Goal: Transaction & Acquisition: Purchase product/service

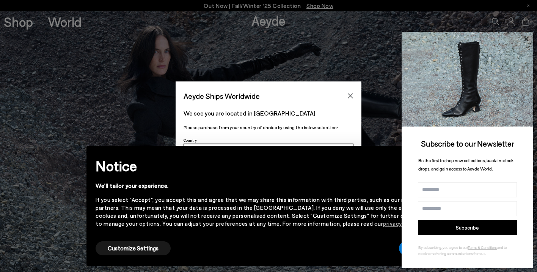
click at [528, 40] on icon at bounding box center [526, 39] width 10 height 10
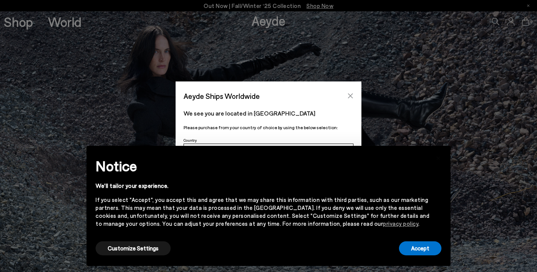
click at [352, 96] on icon "Close" at bounding box center [350, 96] width 6 height 6
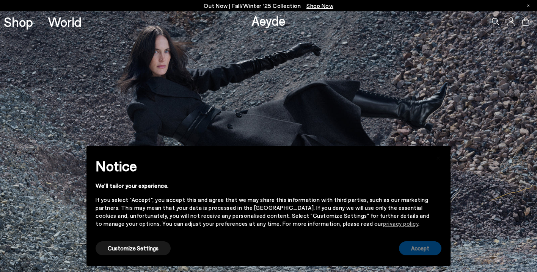
click at [423, 244] on button "Accept" at bounding box center [420, 249] width 42 height 14
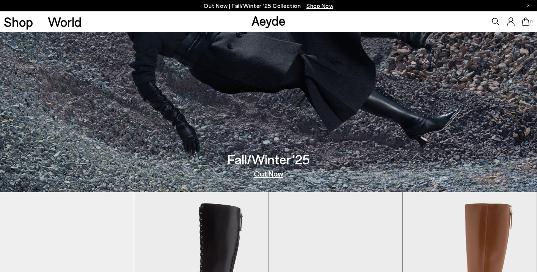
scroll to position [36, 0]
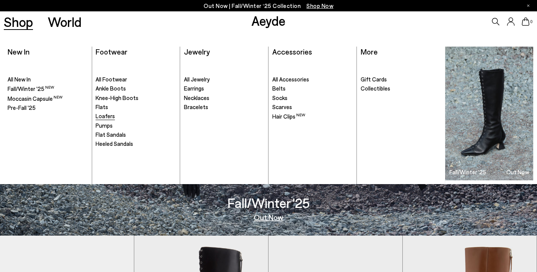
click at [105, 113] on span "Loafers" at bounding box center [105, 116] width 19 height 7
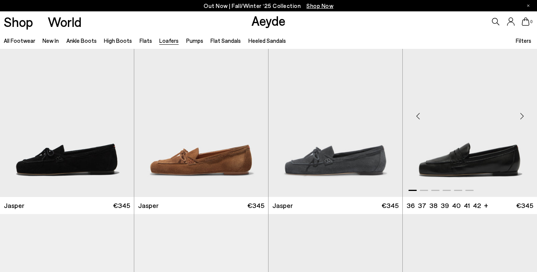
scroll to position [22, 0]
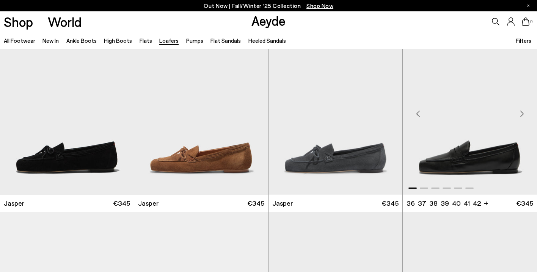
click at [523, 115] on div "Next slide" at bounding box center [521, 113] width 23 height 23
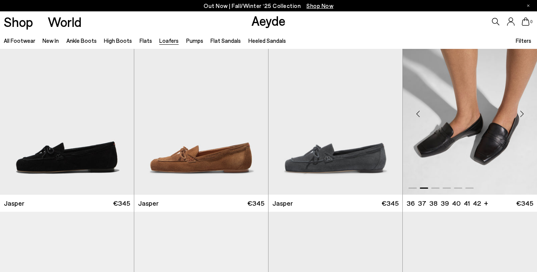
click at [523, 115] on div "Next slide" at bounding box center [521, 113] width 23 height 23
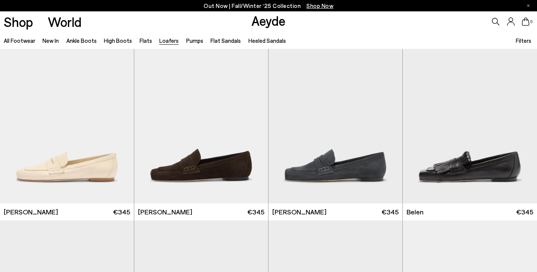
scroll to position [209, 0]
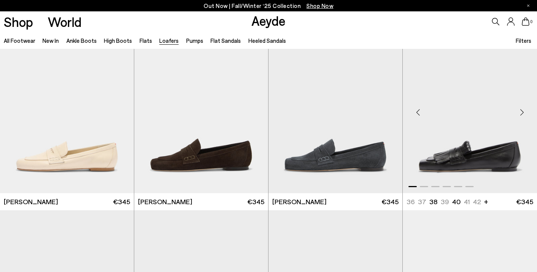
click at [522, 114] on div "Next slide" at bounding box center [521, 112] width 23 height 23
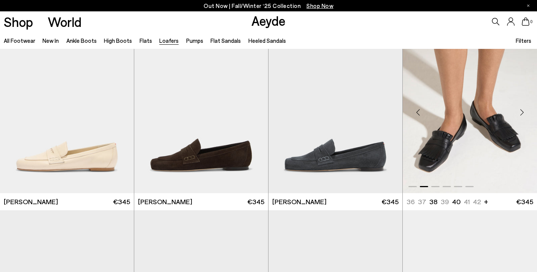
click at [522, 110] on div "Next slide" at bounding box center [521, 112] width 23 height 23
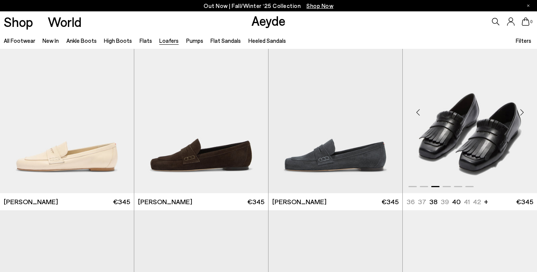
click at [522, 110] on div "Next slide" at bounding box center [521, 112] width 23 height 23
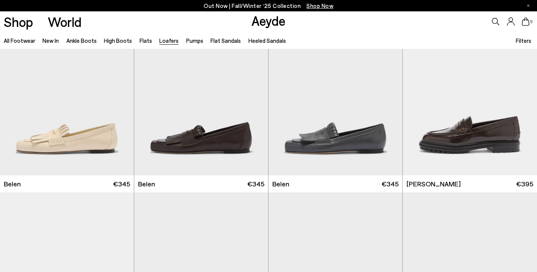
scroll to position [444, 0]
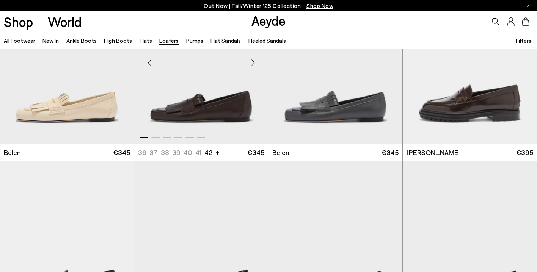
click at [169, 137] on div at bounding box center [201, 135] width 134 height 9
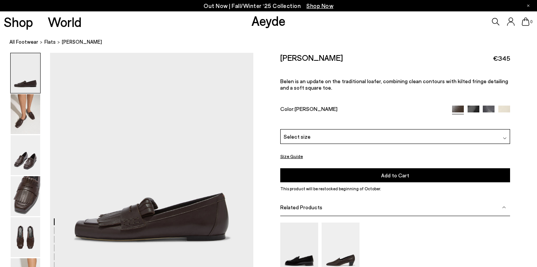
scroll to position [44, 0]
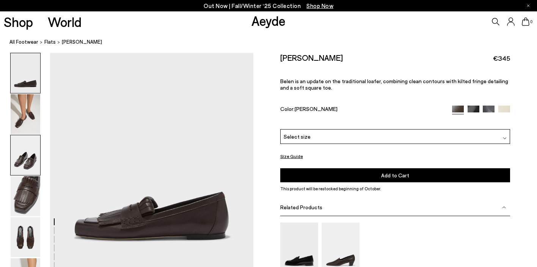
click at [33, 158] on img at bounding box center [26, 155] width 30 height 40
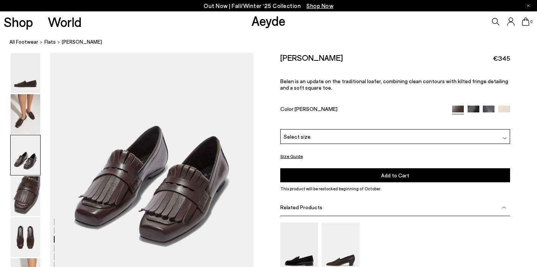
scroll to position [589, 0]
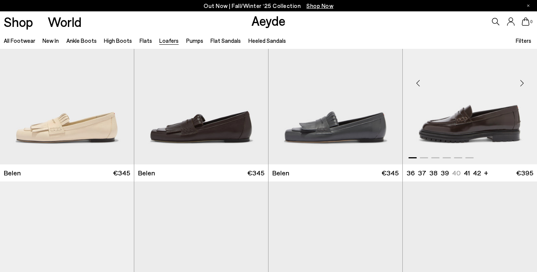
scroll to position [423, 0]
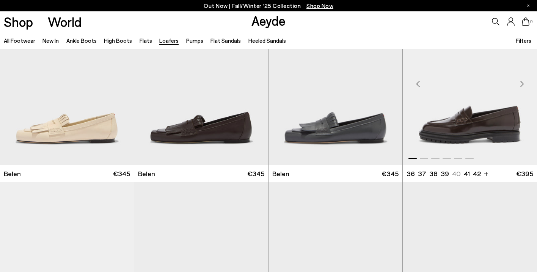
click at [478, 113] on img "1 / 6" at bounding box center [470, 81] width 134 height 168
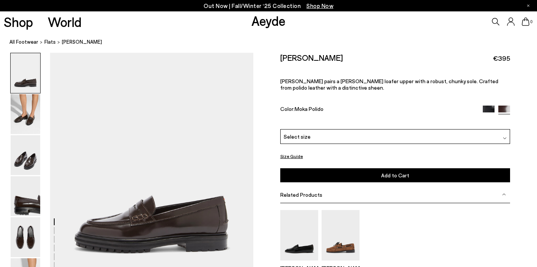
scroll to position [32, 0]
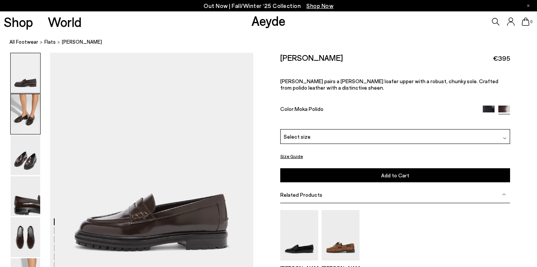
click at [30, 107] on img at bounding box center [26, 114] width 30 height 40
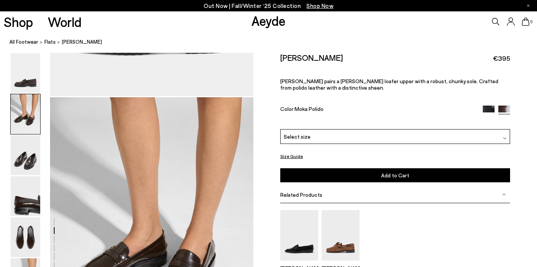
scroll to position [272, 0]
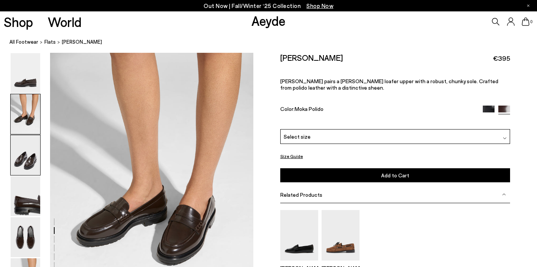
click at [26, 155] on img at bounding box center [26, 155] width 30 height 40
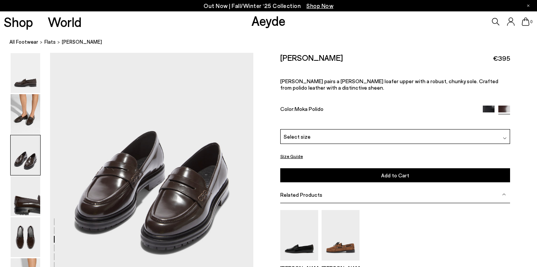
scroll to position [579, 0]
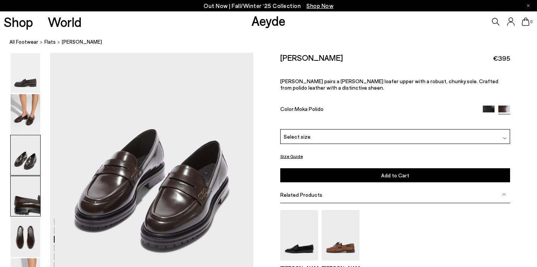
click at [30, 196] on img at bounding box center [26, 196] width 30 height 40
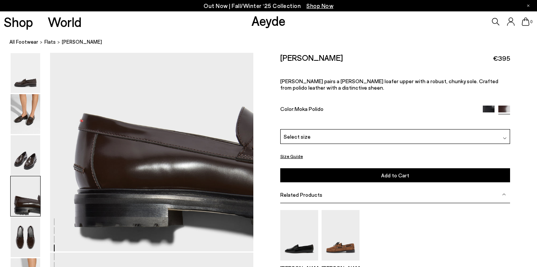
scroll to position [892, 0]
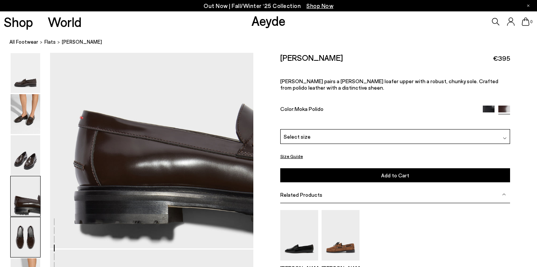
click at [25, 237] on img at bounding box center [26, 237] width 30 height 40
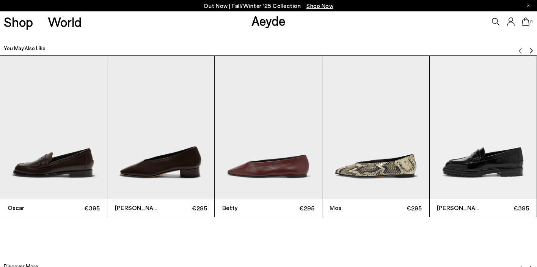
scroll to position [1686, 0]
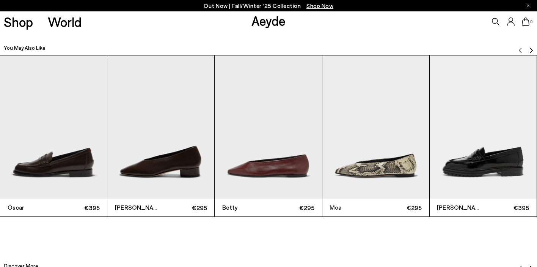
click at [379, 129] on img "4 / 12" at bounding box center [375, 126] width 107 height 143
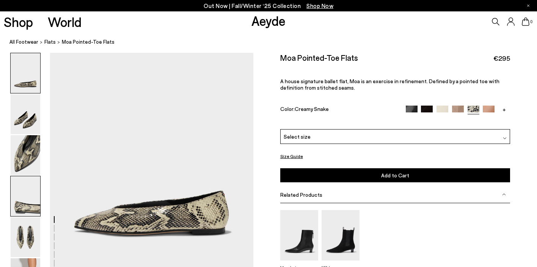
click at [26, 199] on img at bounding box center [26, 196] width 30 height 40
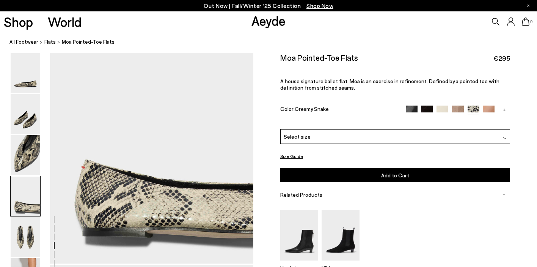
scroll to position [836, 0]
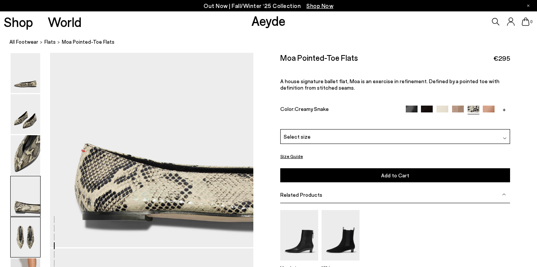
click at [28, 234] on img at bounding box center [26, 237] width 30 height 40
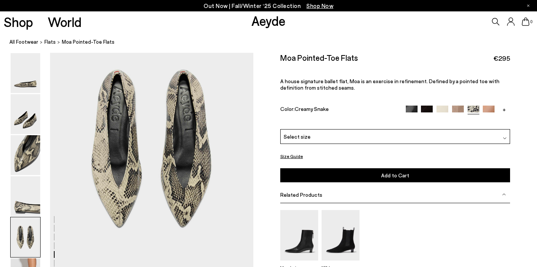
scroll to position [1073, 0]
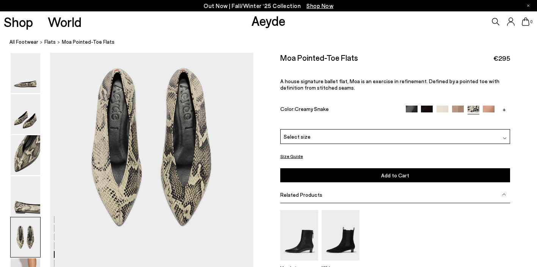
click at [507, 133] on div "Select size" at bounding box center [395, 136] width 230 height 15
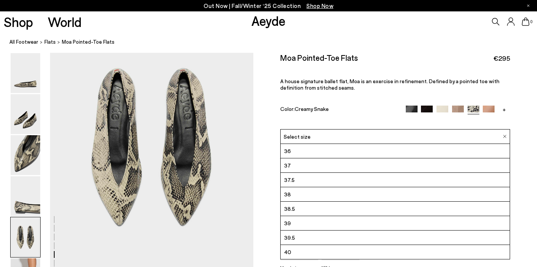
click at [290, 204] on span "38.5" at bounding box center [289, 208] width 11 height 9
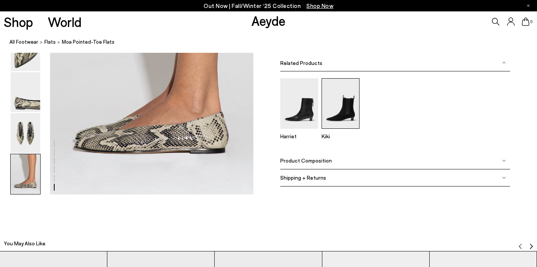
scroll to position [1437, 0]
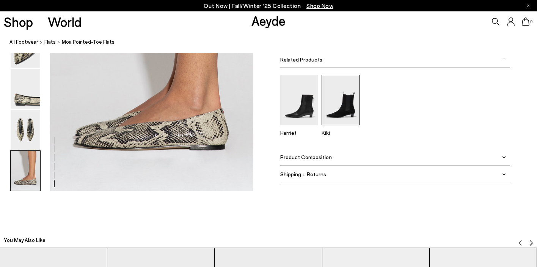
click at [344, 108] on img at bounding box center [341, 99] width 38 height 50
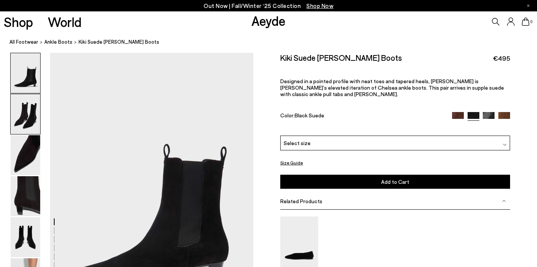
click at [28, 111] on img at bounding box center [26, 114] width 30 height 40
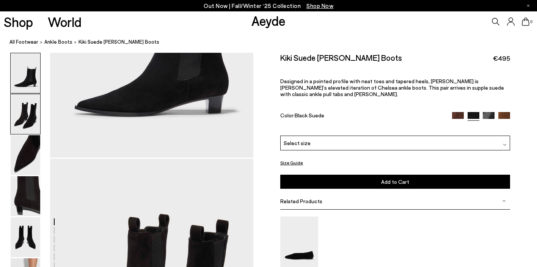
scroll to position [129, 0]
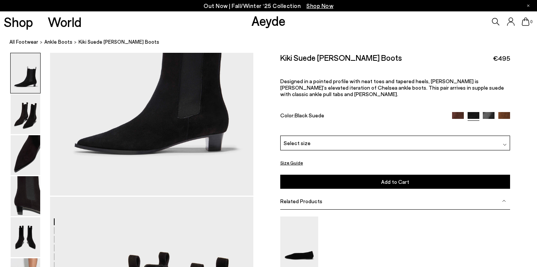
click at [398, 221] on div "Moa" at bounding box center [395, 250] width 230 height 68
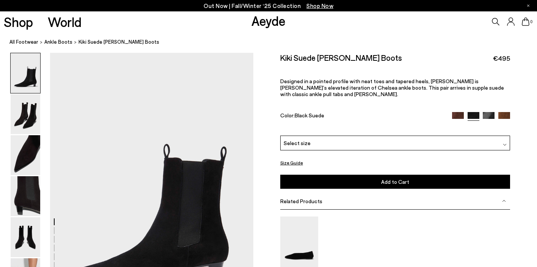
scroll to position [0, 0]
click at [30, 41] on link "All Footwear" at bounding box center [23, 42] width 29 height 8
